Goal: Task Accomplishment & Management: Manage account settings

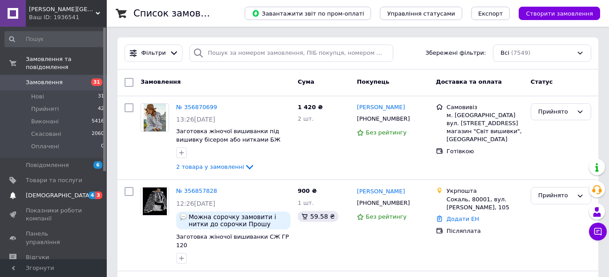
click at [51, 191] on span "[DEMOGRAPHIC_DATA]" at bounding box center [59, 195] width 66 height 8
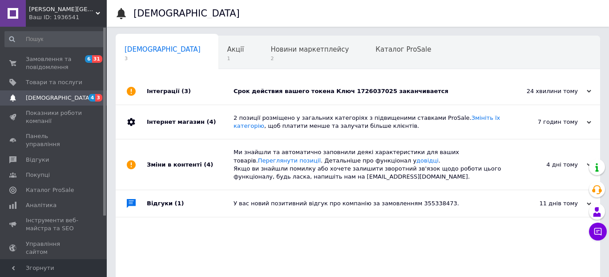
click at [400, 92] on div "Срок действия вашего токена Ключ 1726037025 заканчивается" at bounding box center [367, 91] width 269 height 8
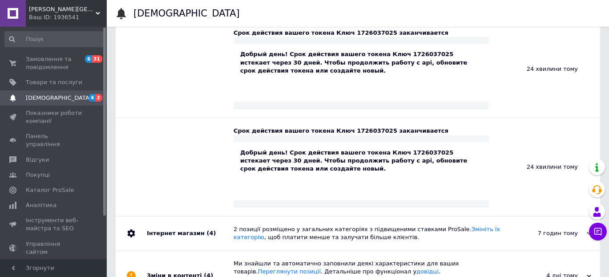
scroll to position [185, 0]
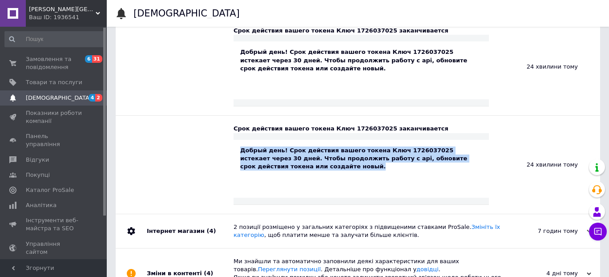
drag, startPoint x: 238, startPoint y: 148, endPoint x: 292, endPoint y: 165, distance: 56.4
click at [292, 165] on div "Добрый день! Срок действия вашего токена Ключ 1726037025 истекает через 30 дней…" at bounding box center [360, 169] width 255 height 58
click at [458, 186] on div "Добрый день! Срок действия вашего токена Ключ 1726037025 истекает через 30 дней…" at bounding box center [360, 169] width 255 height 58
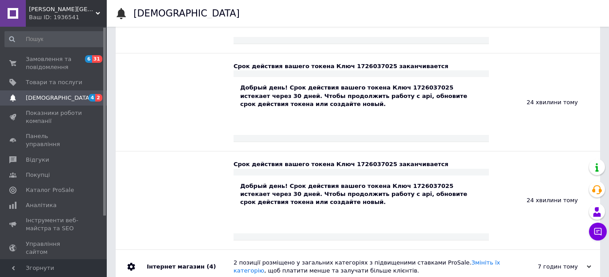
scroll to position [0, 0]
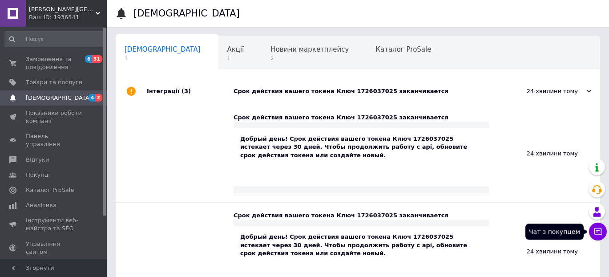
click at [594, 232] on icon at bounding box center [597, 231] width 9 height 9
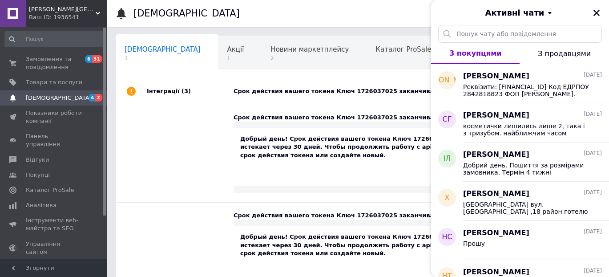
click at [329, 175] on div "Добрый день! Срок действия вашего токена Ключ 1726037025 истекает через 30 дней…" at bounding box center [360, 157] width 255 height 58
click at [599, 14] on icon "Закрити" at bounding box center [596, 13] width 8 height 8
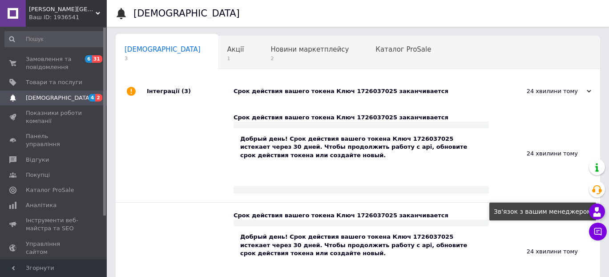
click at [597, 213] on icon at bounding box center [596, 211] width 11 height 11
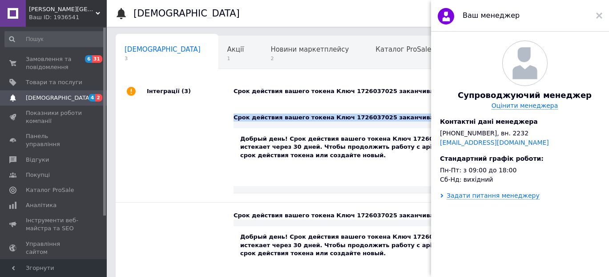
drag, startPoint x: 375, startPoint y: 120, endPoint x: 232, endPoint y: 117, distance: 143.7
click at [232, 117] on div "Срок действия вашего токена Ключ 1726037025 заканчивается Добрый день! Срок дей…" at bounding box center [358, 154] width 484 height 98
copy div "Срок действия вашего токена Ключ 1726037025 заканчивается"
click at [475, 199] on div "Задати питання менеджеру" at bounding box center [492, 195] width 93 height 7
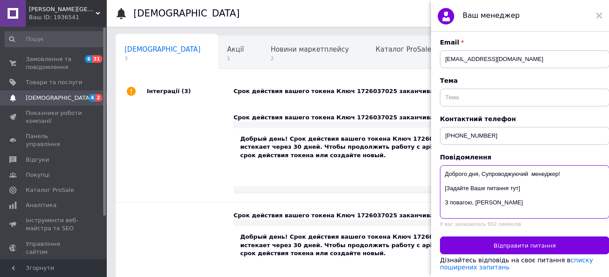
drag, startPoint x: 447, startPoint y: 189, endPoint x: 518, endPoint y: 189, distance: 70.7
click at [518, 189] on textarea "Доброго дня, Супроводжуючий менеджер! [Задайте Ваше питання тут] З повагою, [PE…" at bounding box center [524, 191] width 169 height 53
paste textarea "Срок действия вашего токена Ключ 1726037025 заканчивается"
click at [498, 203] on textarea "Доброго дня, Супроводжуючий менеджер! [ Срок действия вашего токена Ключ 172603…" at bounding box center [524, 191] width 169 height 53
click at [455, 189] on textarea "Доброго дня, Супроводжуючий менеджер! [ Срок действия вашего токена Ключ 172603…" at bounding box center [524, 191] width 169 height 53
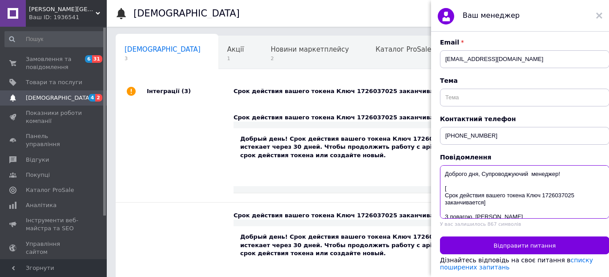
click at [444, 189] on textarea "Доброго дня, Супроводжуючий менеджер! [ Срок действия вашего токена Ключ 172603…" at bounding box center [524, 191] width 169 height 53
drag, startPoint x: 449, startPoint y: 189, endPoint x: 444, endPoint y: 189, distance: 5.0
click at [444, 189] on textarea "Доброго дня, Супроводжуючий менеджер! що це?[ Срок действия вашего токена Ключ …" at bounding box center [524, 191] width 169 height 53
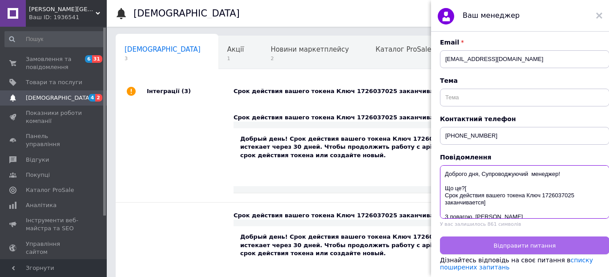
type textarea "Доброго дня, Супроводжуючий менеджер! Що це?[ Срок действия вашего токена Ключ …"
click at [475, 247] on button "Відправити питання" at bounding box center [524, 245] width 169 height 18
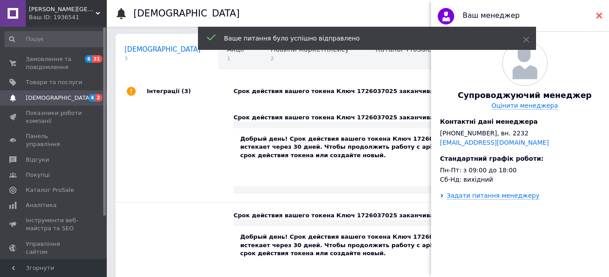
click at [600, 14] on use at bounding box center [599, 15] width 6 height 6
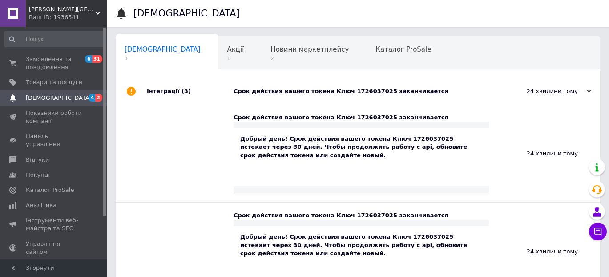
scroll to position [222, 0]
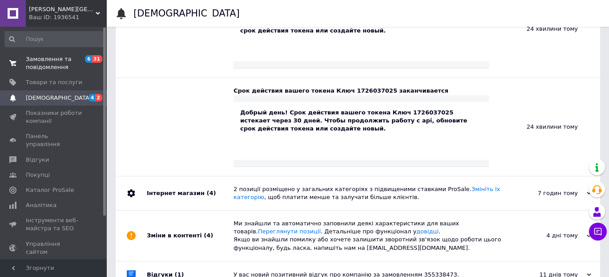
click at [35, 58] on span "Замовлення та повідомлення" at bounding box center [54, 63] width 56 height 16
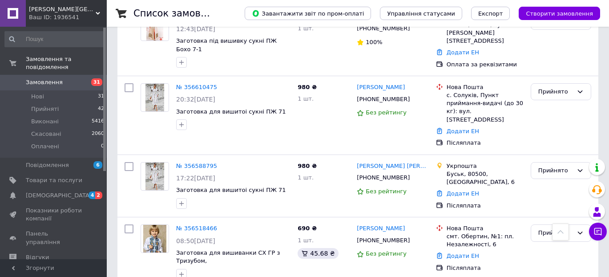
scroll to position [667, 0]
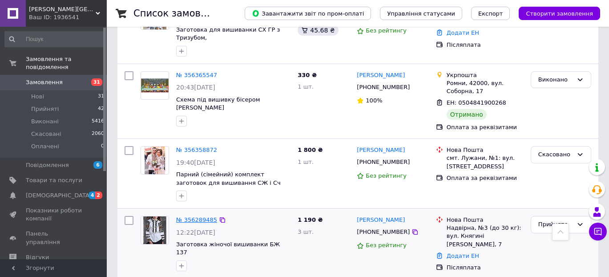
click at [190, 216] on link "№ 356289485" at bounding box center [196, 219] width 41 height 7
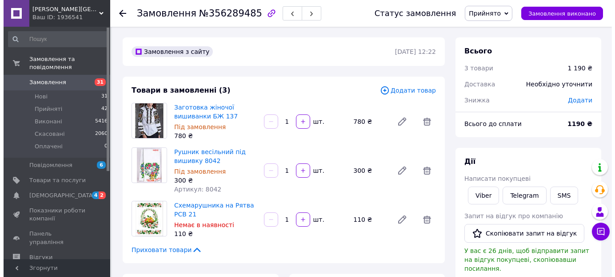
scroll to position [222, 0]
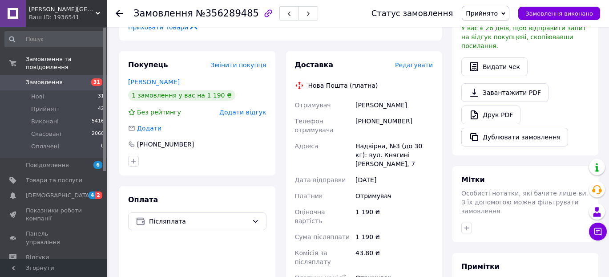
click at [405, 62] on span "Редагувати" at bounding box center [414, 64] width 38 height 7
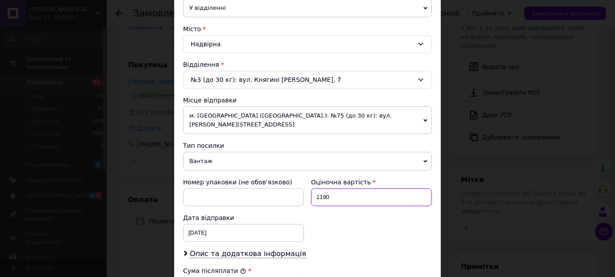
drag, startPoint x: 330, startPoint y: 185, endPoint x: 307, endPoint y: 188, distance: 22.5
click at [308, 188] on div "Оціночна вартість 1190" at bounding box center [372, 192] width 128 height 36
type input "4"
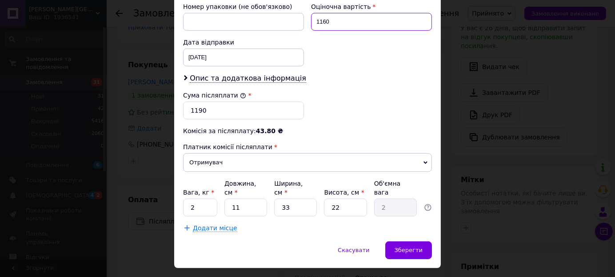
type input "1160"
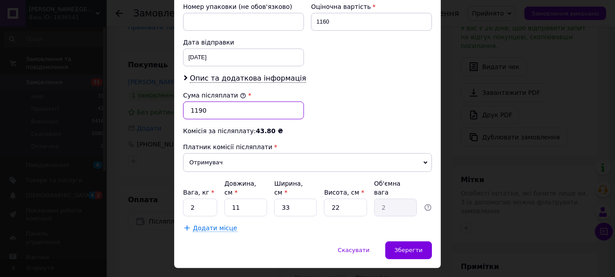
drag, startPoint x: 219, startPoint y: 100, endPoint x: 138, endPoint y: 101, distance: 80.5
click at [138, 101] on div "× Редагування доставки Спосіб доставки Нова Пошта (платна) Платник Отримувач Ві…" at bounding box center [307, 138] width 615 height 277
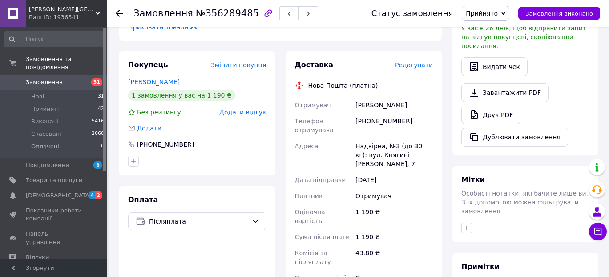
click at [426, 64] on span "Редагувати" at bounding box center [414, 64] width 38 height 7
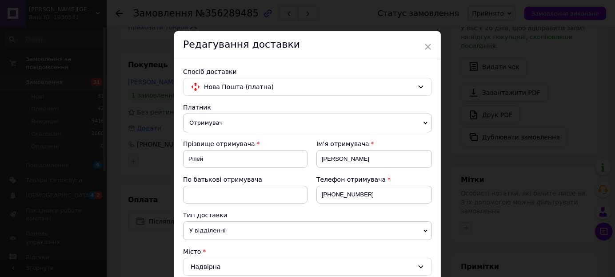
scroll to position [222, 0]
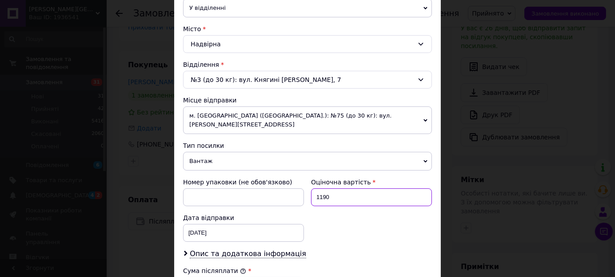
click at [346, 188] on input "1190" at bounding box center [371, 197] width 121 height 18
type input "1160"
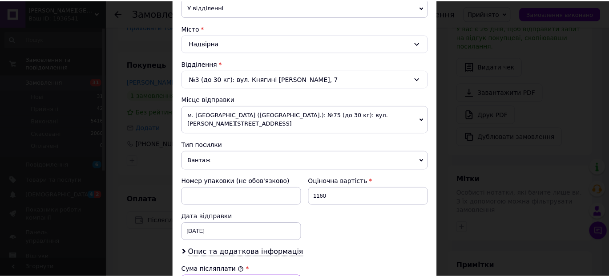
scroll to position [398, 0]
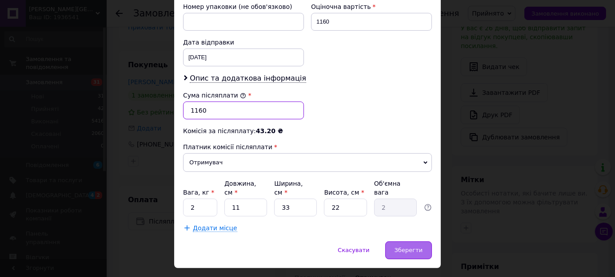
type input "1160"
click at [421, 246] on span "Зберегти" at bounding box center [409, 249] width 28 height 7
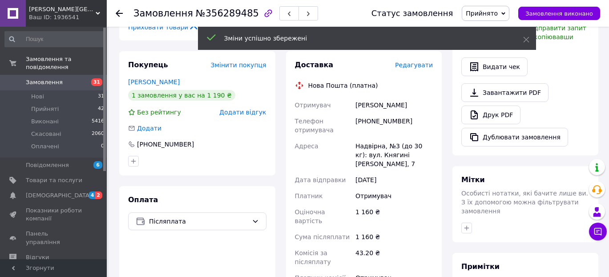
scroll to position [444, 0]
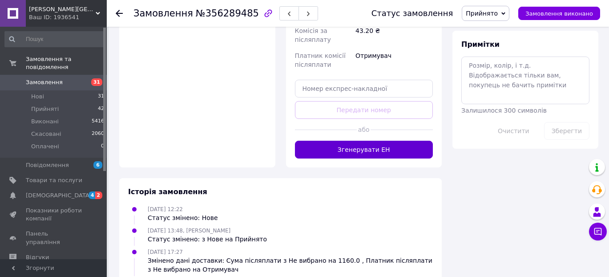
click at [372, 141] on button "Згенерувати ЕН" at bounding box center [364, 150] width 138 height 18
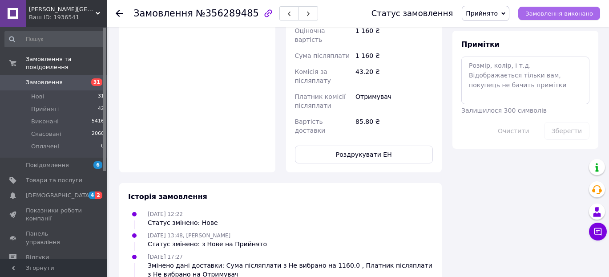
click at [546, 7] on button "Замовлення виконано" at bounding box center [559, 13] width 82 height 13
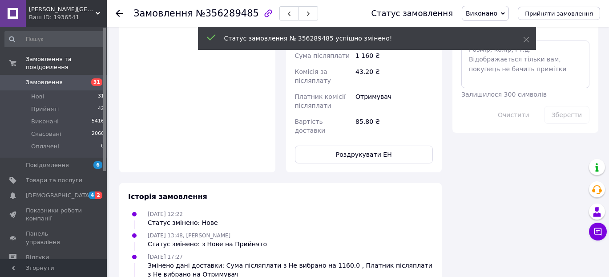
scroll to position [428, 0]
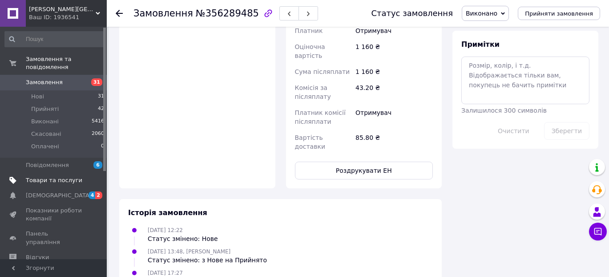
click at [32, 176] on span "Товари та послуги" at bounding box center [54, 180] width 56 height 8
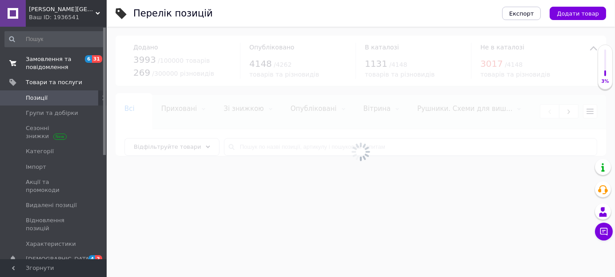
click at [34, 56] on span "Замовлення та повідомлення" at bounding box center [54, 63] width 56 height 16
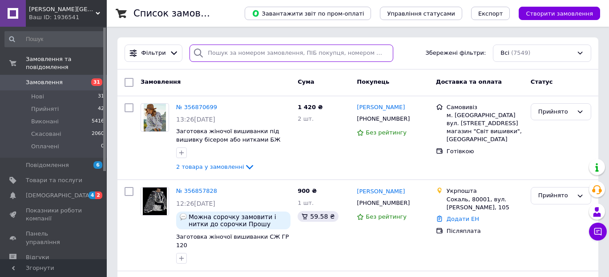
click at [226, 48] on input "search" at bounding box center [290, 52] width 203 height 17
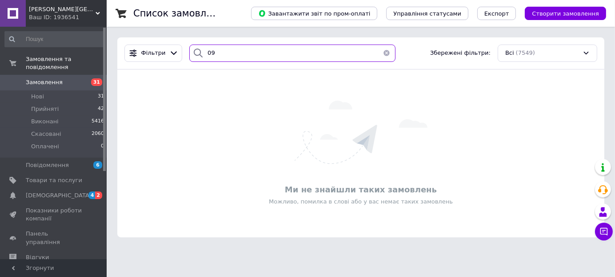
type input "0"
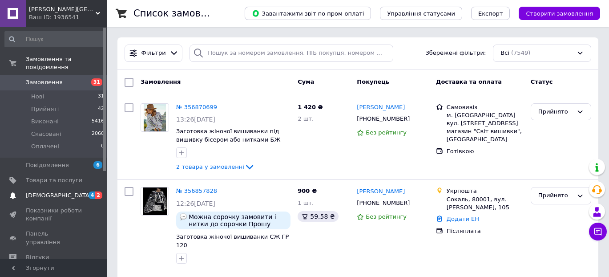
click at [58, 191] on span "[DEMOGRAPHIC_DATA]" at bounding box center [54, 195] width 56 height 8
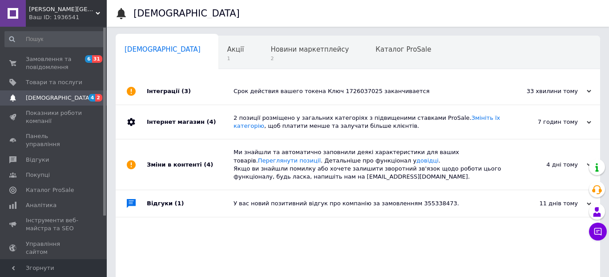
click at [155, 90] on div "Інтеграції (3)" at bounding box center [190, 91] width 87 height 27
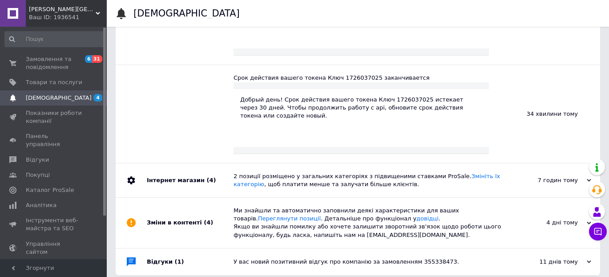
scroll to position [242, 0]
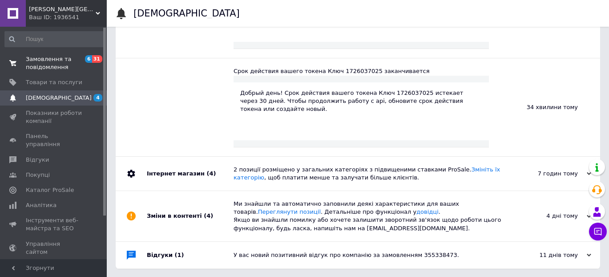
click at [40, 53] on link "Замовлення та повідомлення 6 31" at bounding box center [54, 63] width 109 height 23
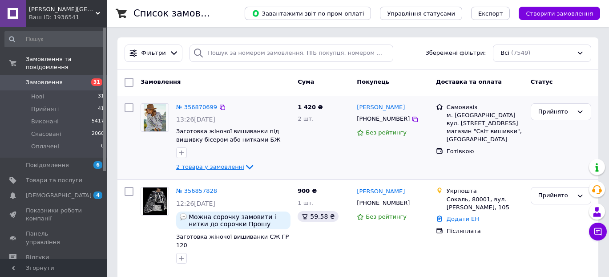
click at [205, 167] on span "2 товара у замовленні" at bounding box center [210, 166] width 68 height 7
